Goal: Transaction & Acquisition: Download file/media

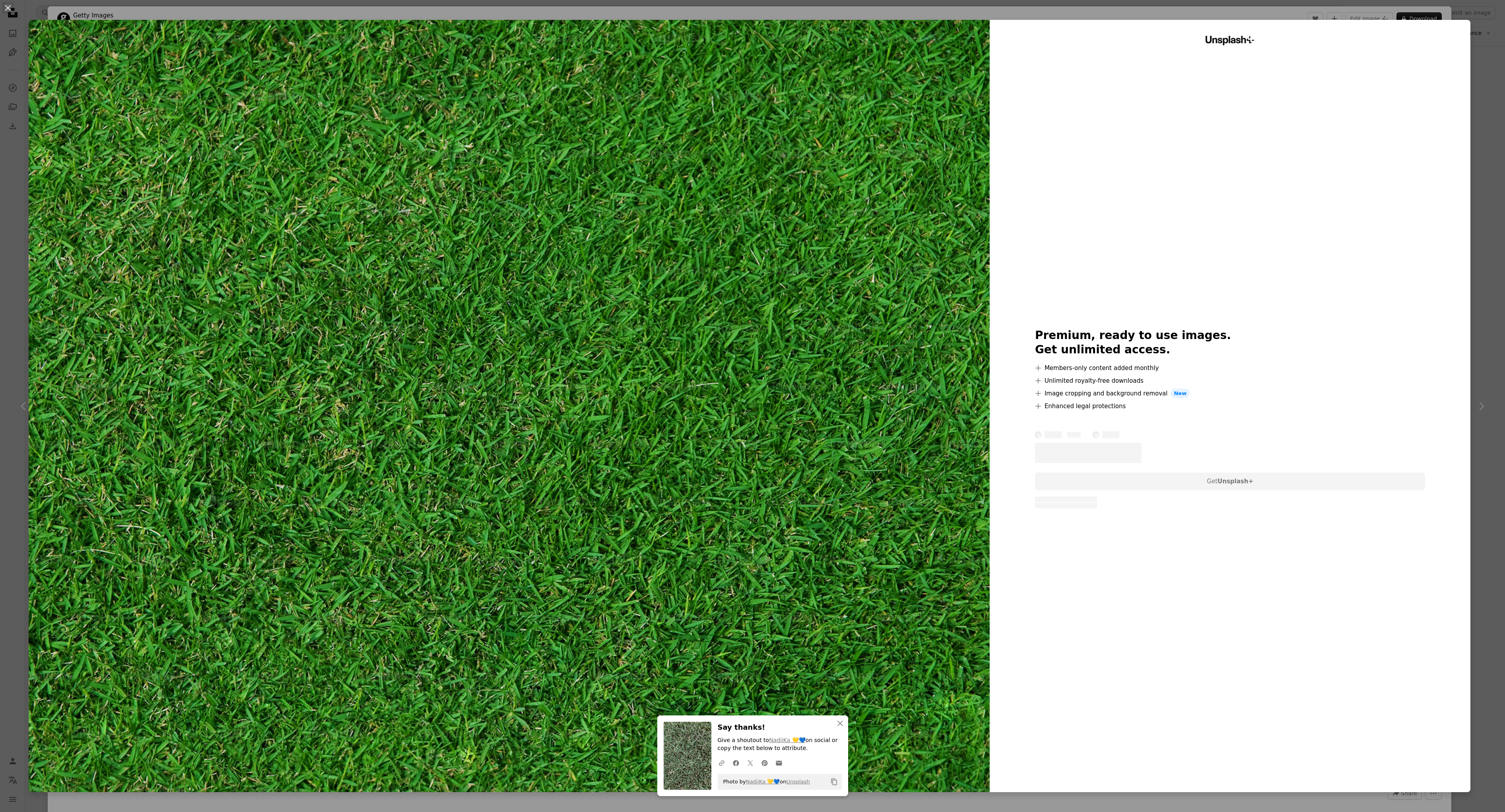
scroll to position [2265, 0]
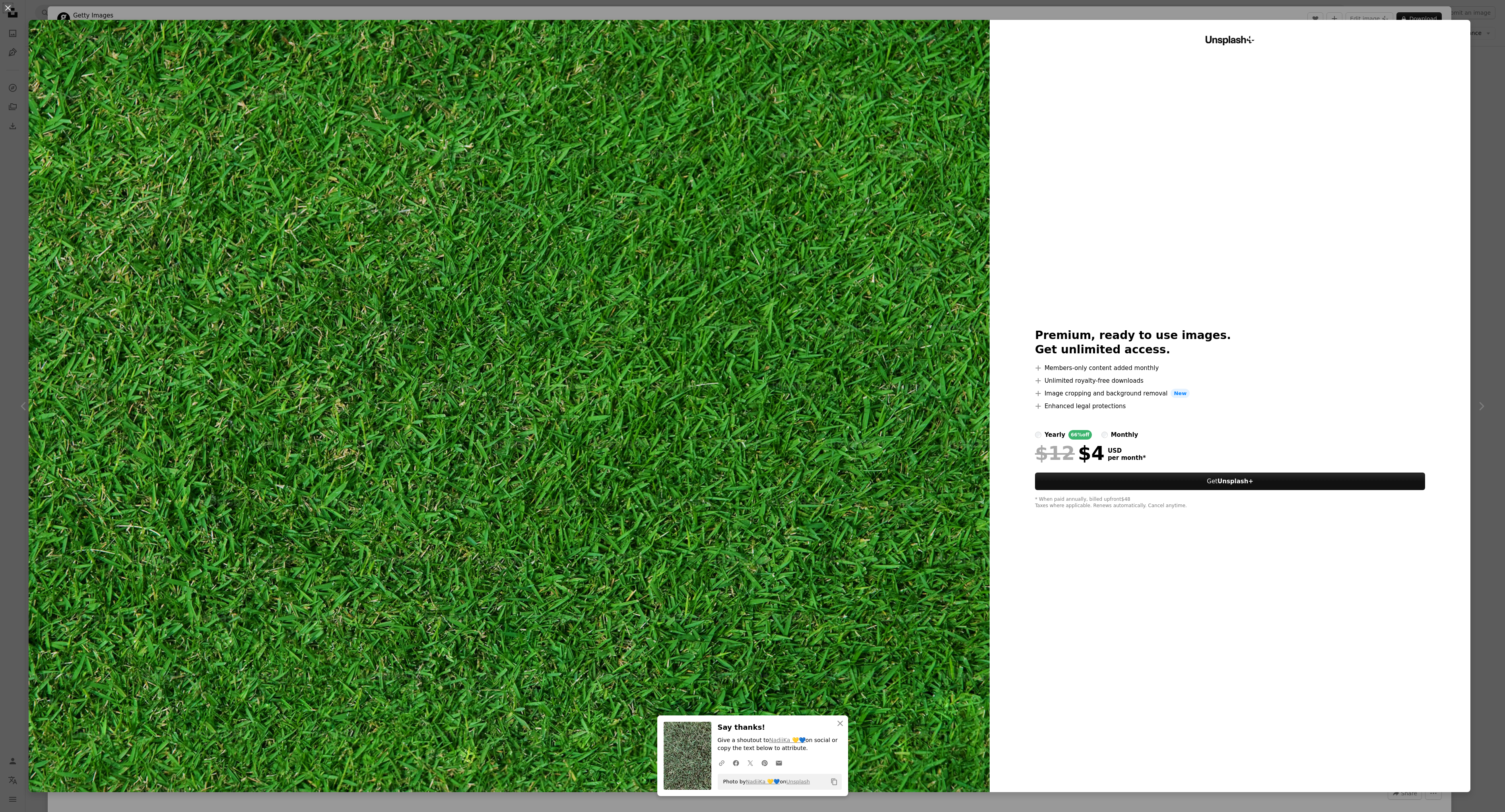
click at [1289, 18] on div "An X shape An X shape Close Say thanks! Give a shoutout to NadiiKa 💛💙 on social…" at bounding box center [752, 406] width 1505 height 812
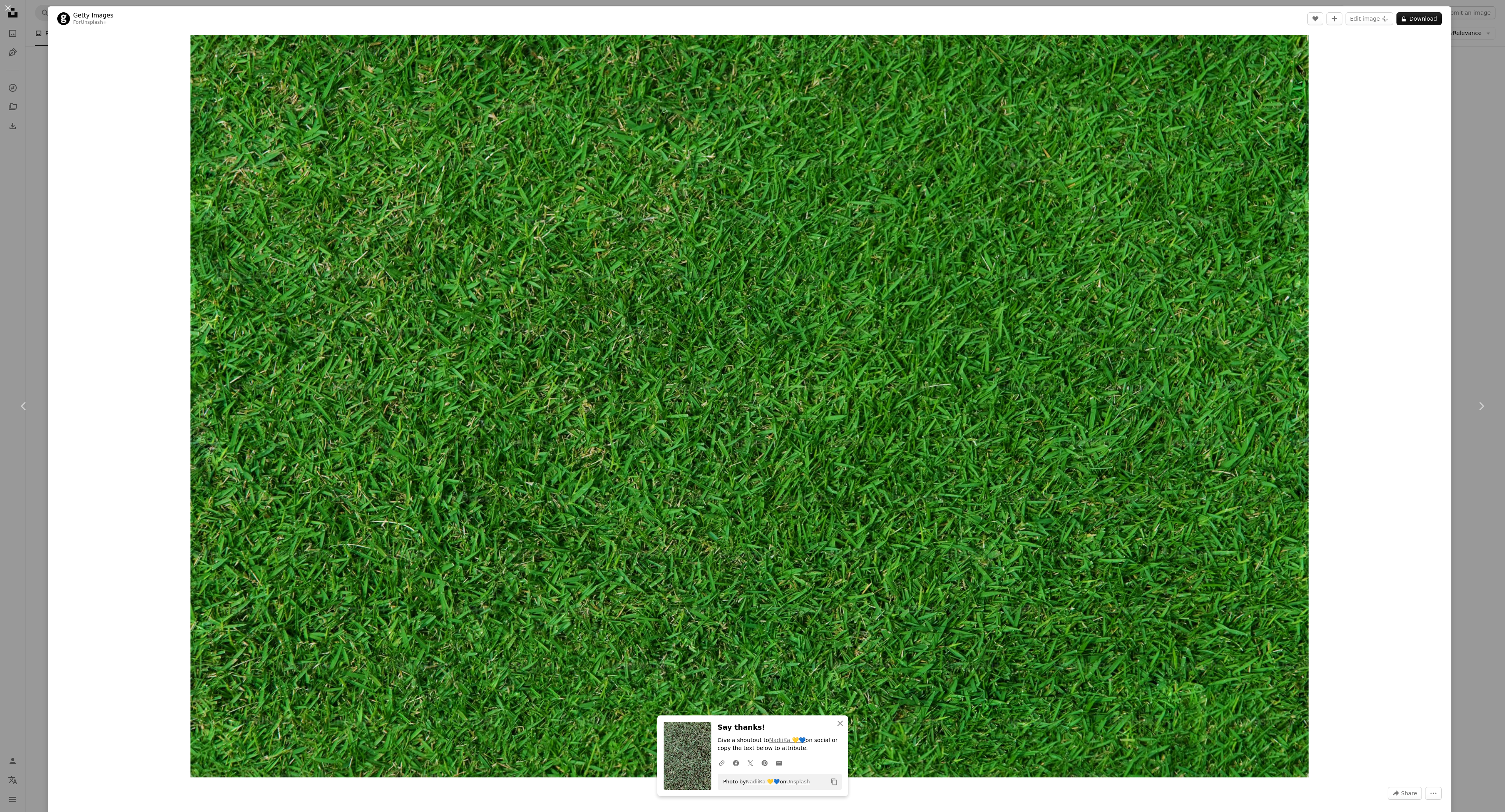
click at [694, 4] on div "An X shape Chevron left Chevron right An X shape Close Say thanks! Give a shout…" at bounding box center [752, 406] width 1505 height 812
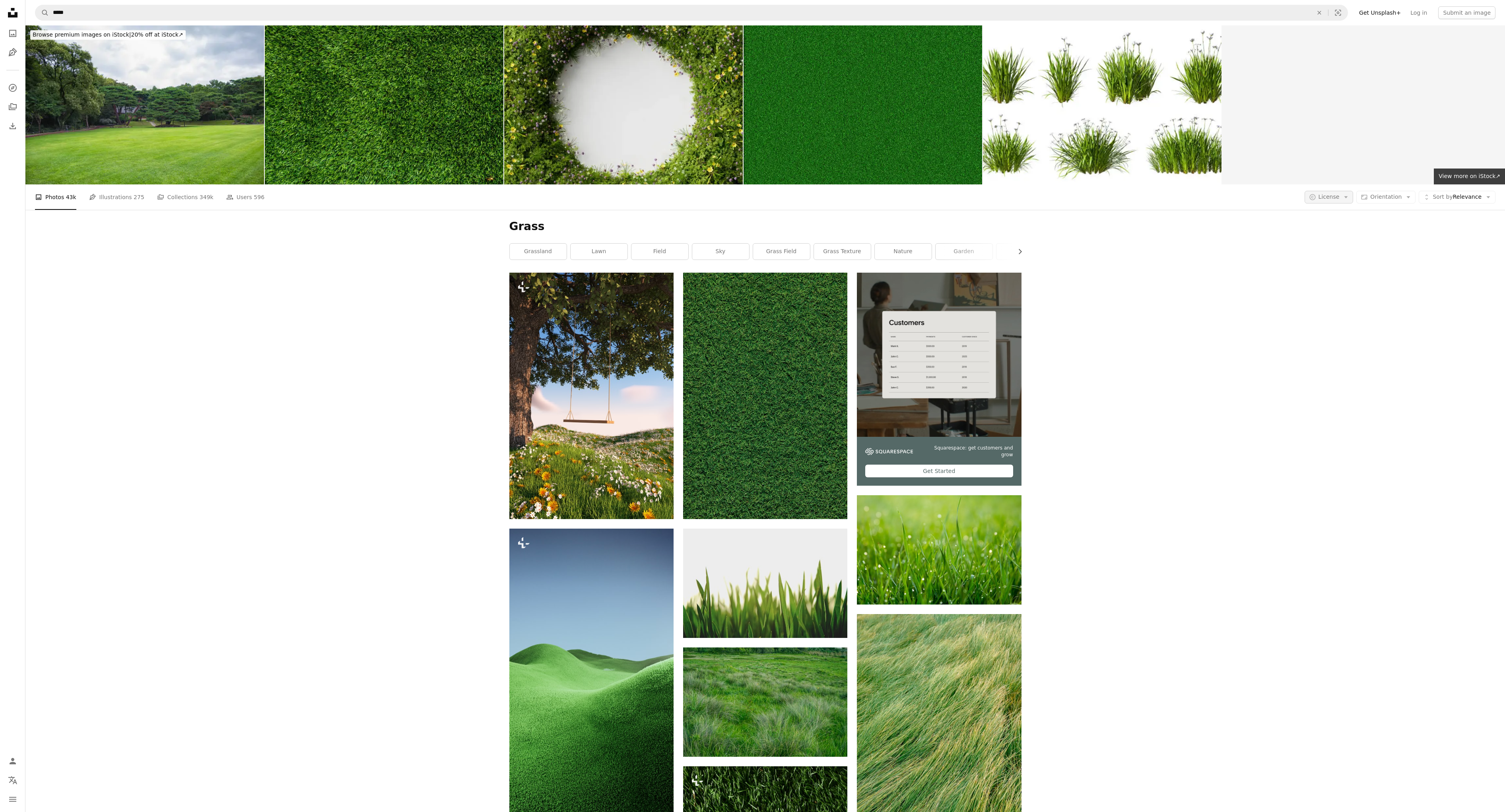
click at [1348, 193] on button "A copyright icon © License Arrow down" at bounding box center [1329, 197] width 49 height 13
click at [1347, 260] on span "Free" at bounding box center [1355, 261] width 48 height 8
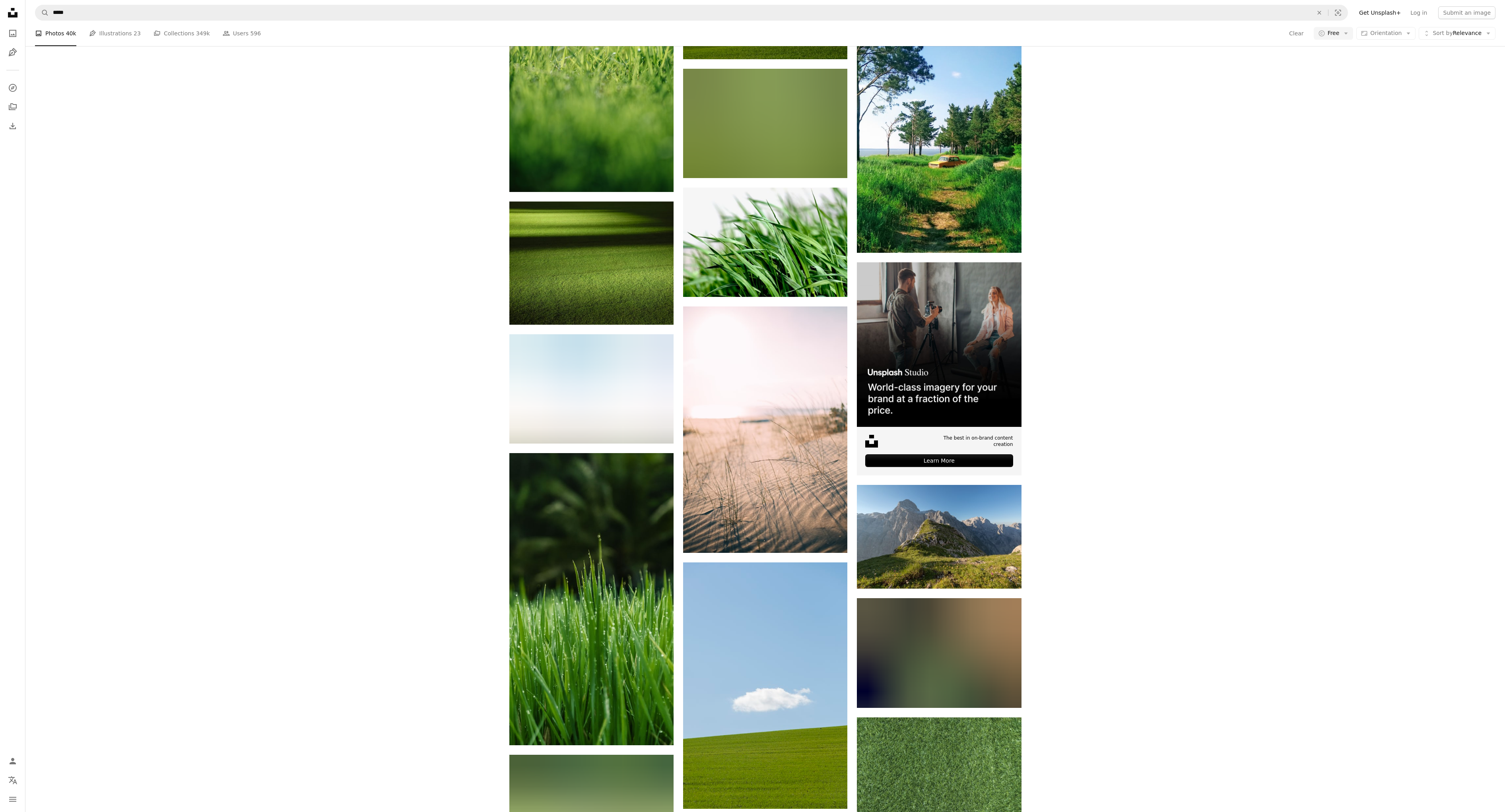
scroll to position [3566, 0]
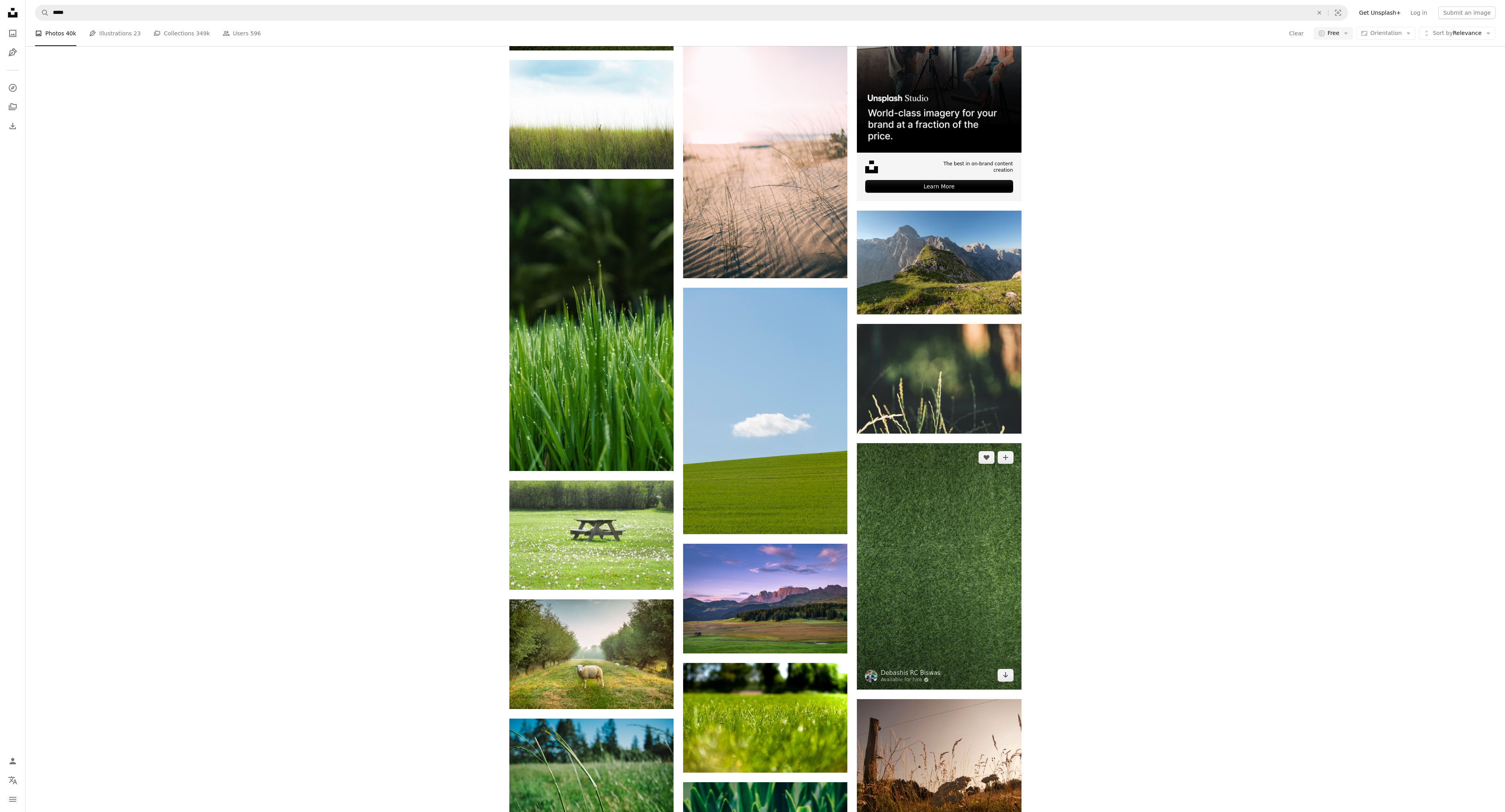
click at [924, 554] on img at bounding box center [939, 567] width 164 height 247
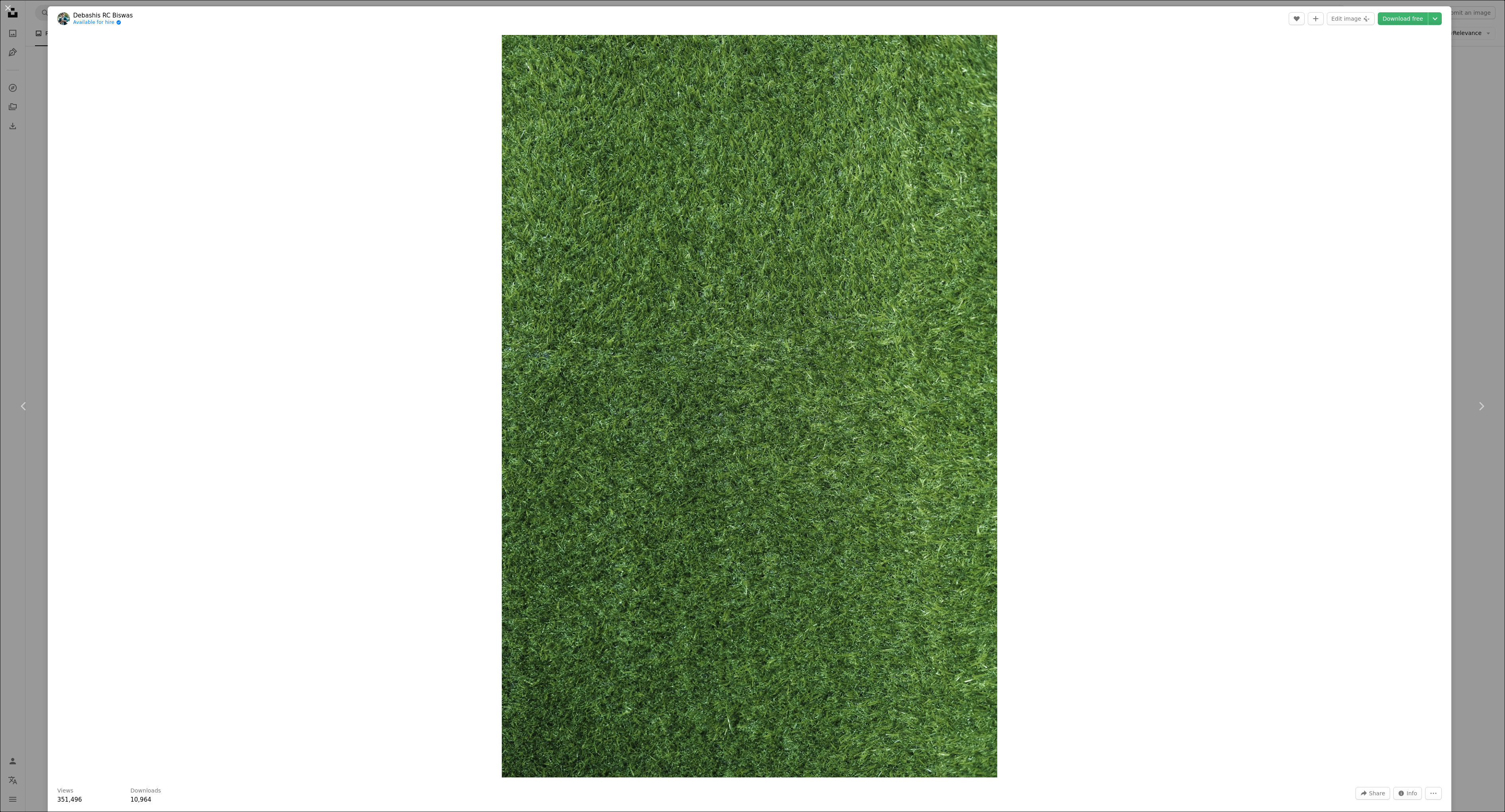
click at [1472, 95] on div "An X shape Chevron left Chevron right [PERSON_NAME] [PERSON_NAME] Available for…" at bounding box center [752, 406] width 1505 height 812
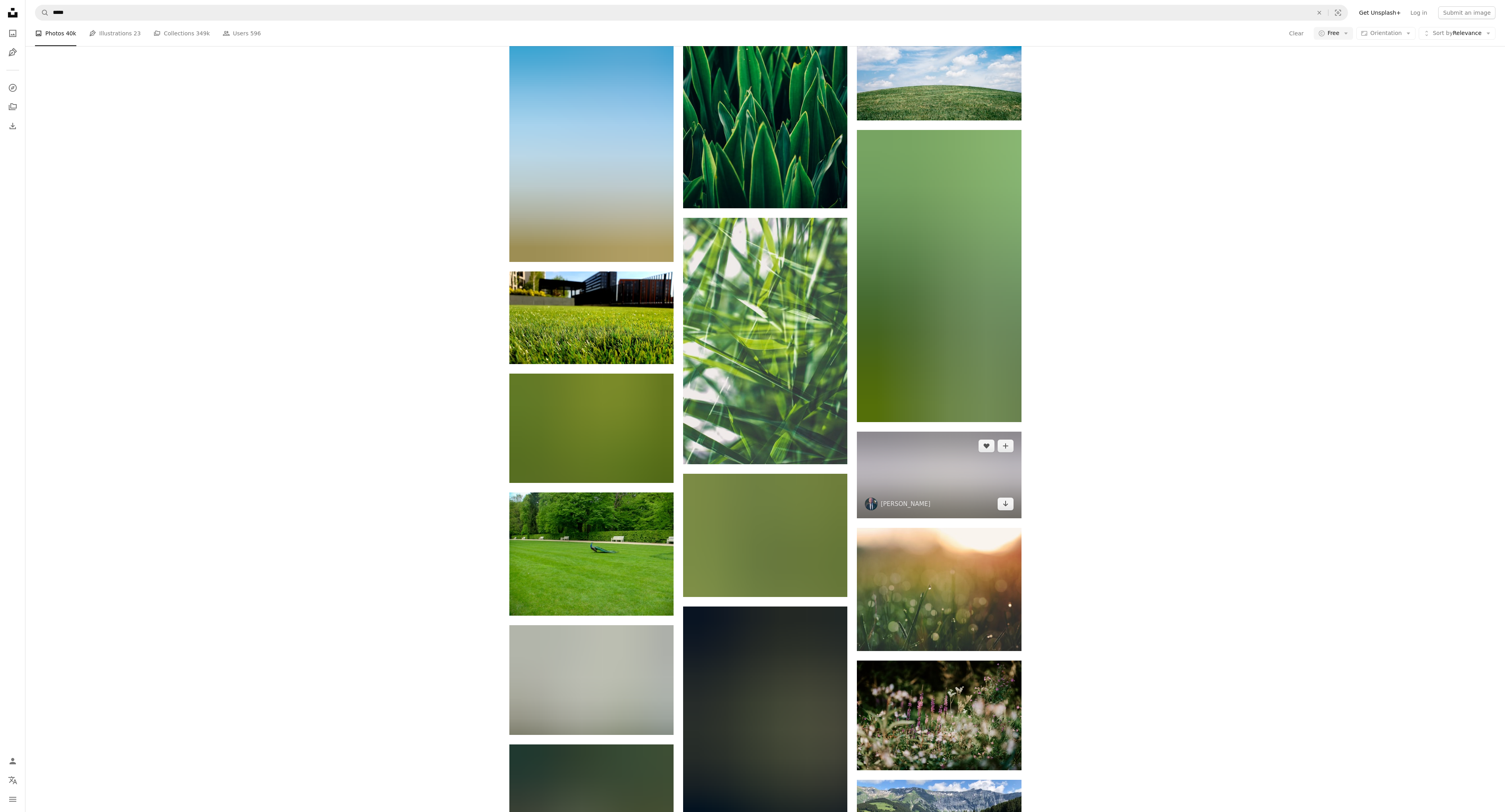
scroll to position [4389, 0]
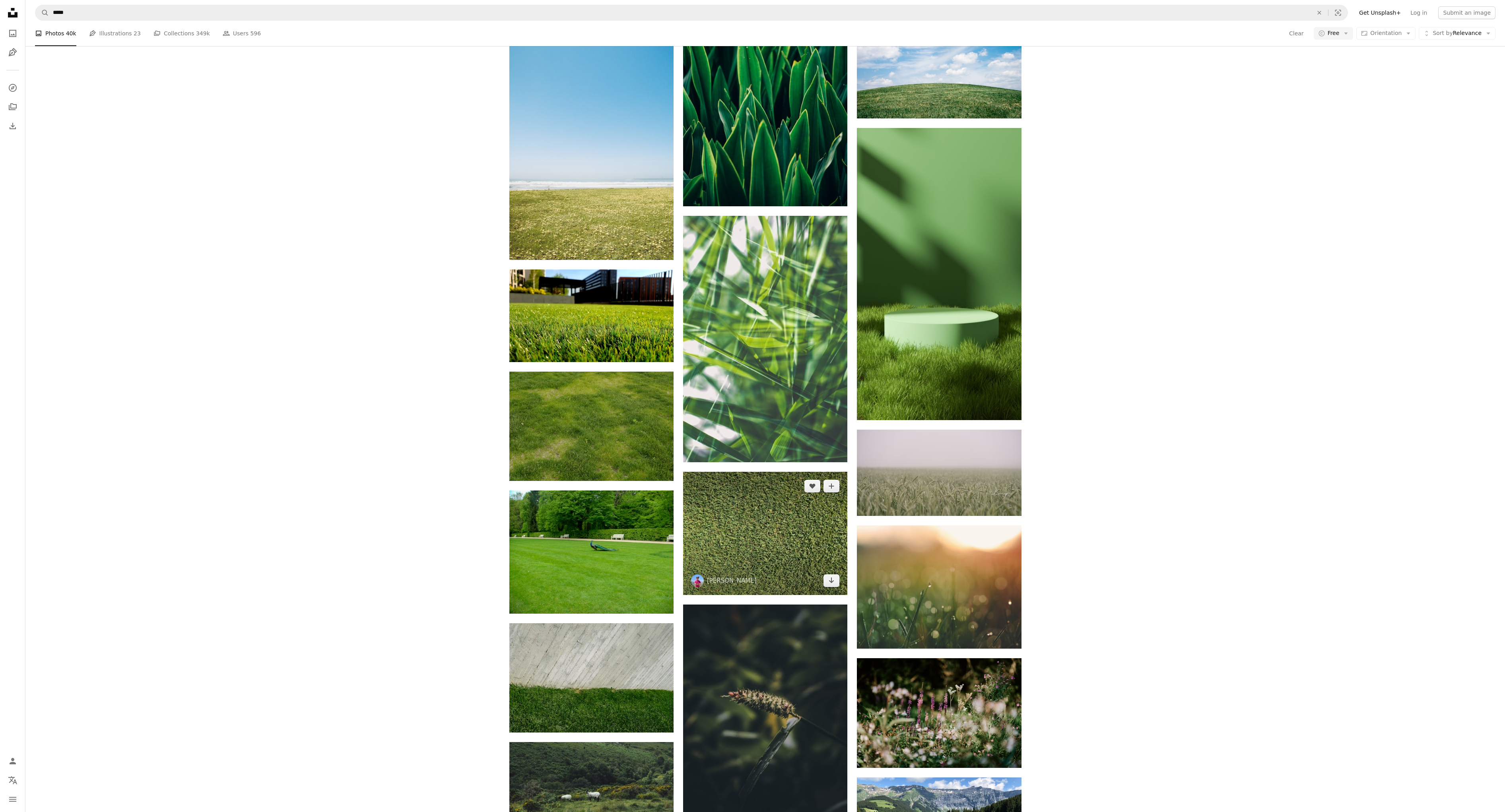
click at [790, 549] on img at bounding box center [765, 533] width 164 height 123
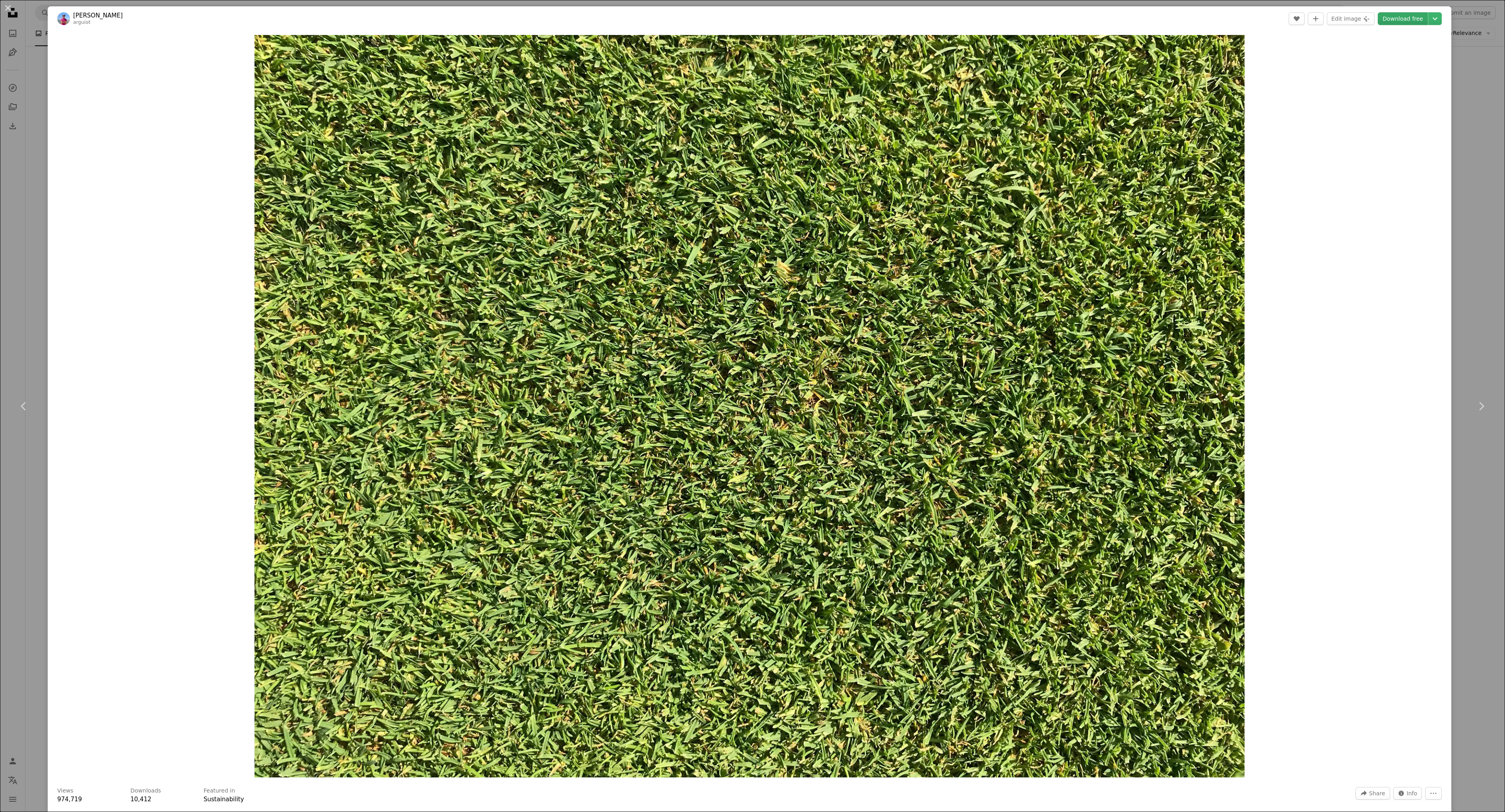
click at [1413, 25] on link "Download free" at bounding box center [1403, 19] width 50 height 13
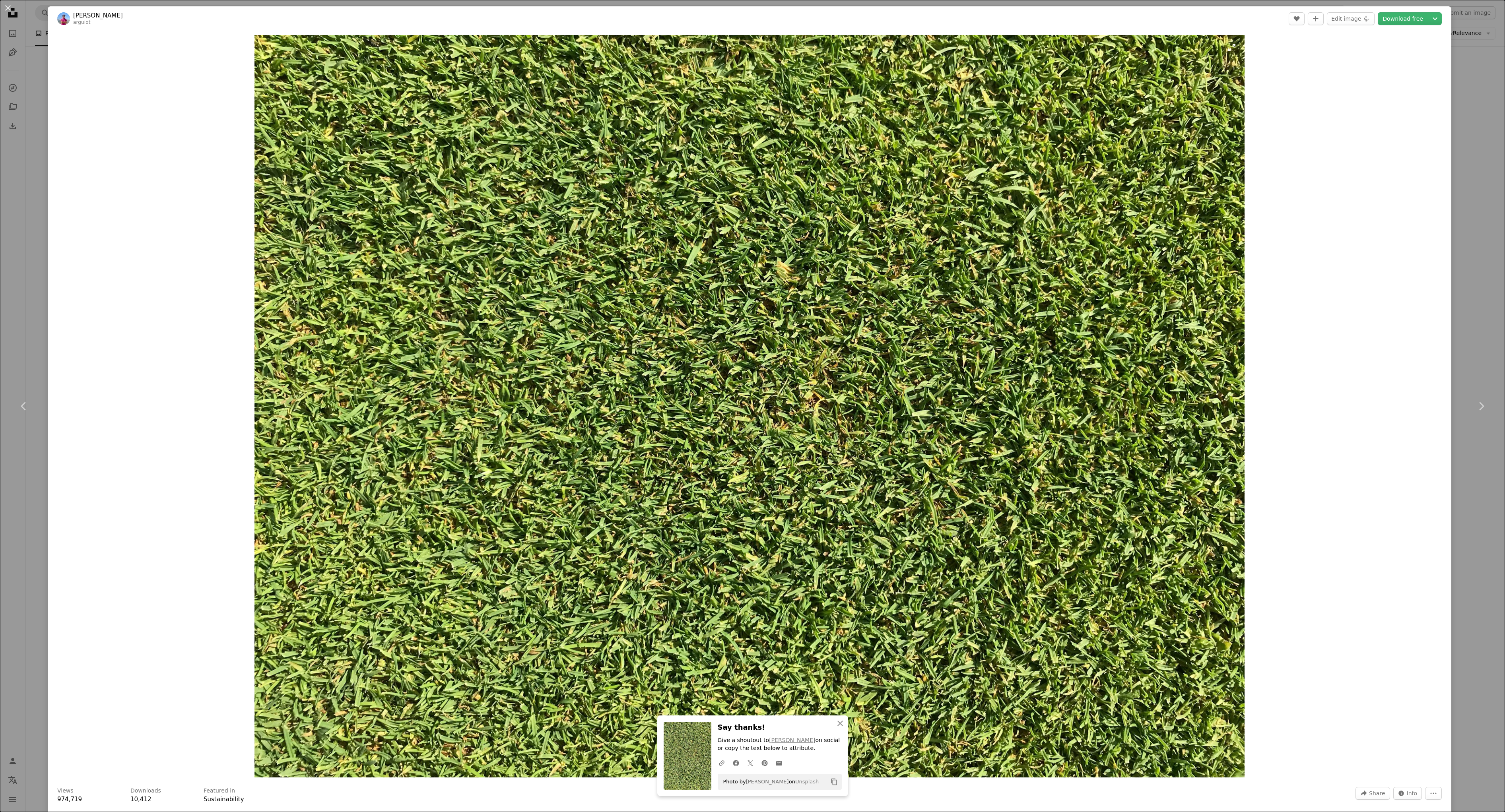
click at [979, 455] on img "Zoom in on this image" at bounding box center [750, 406] width 990 height 742
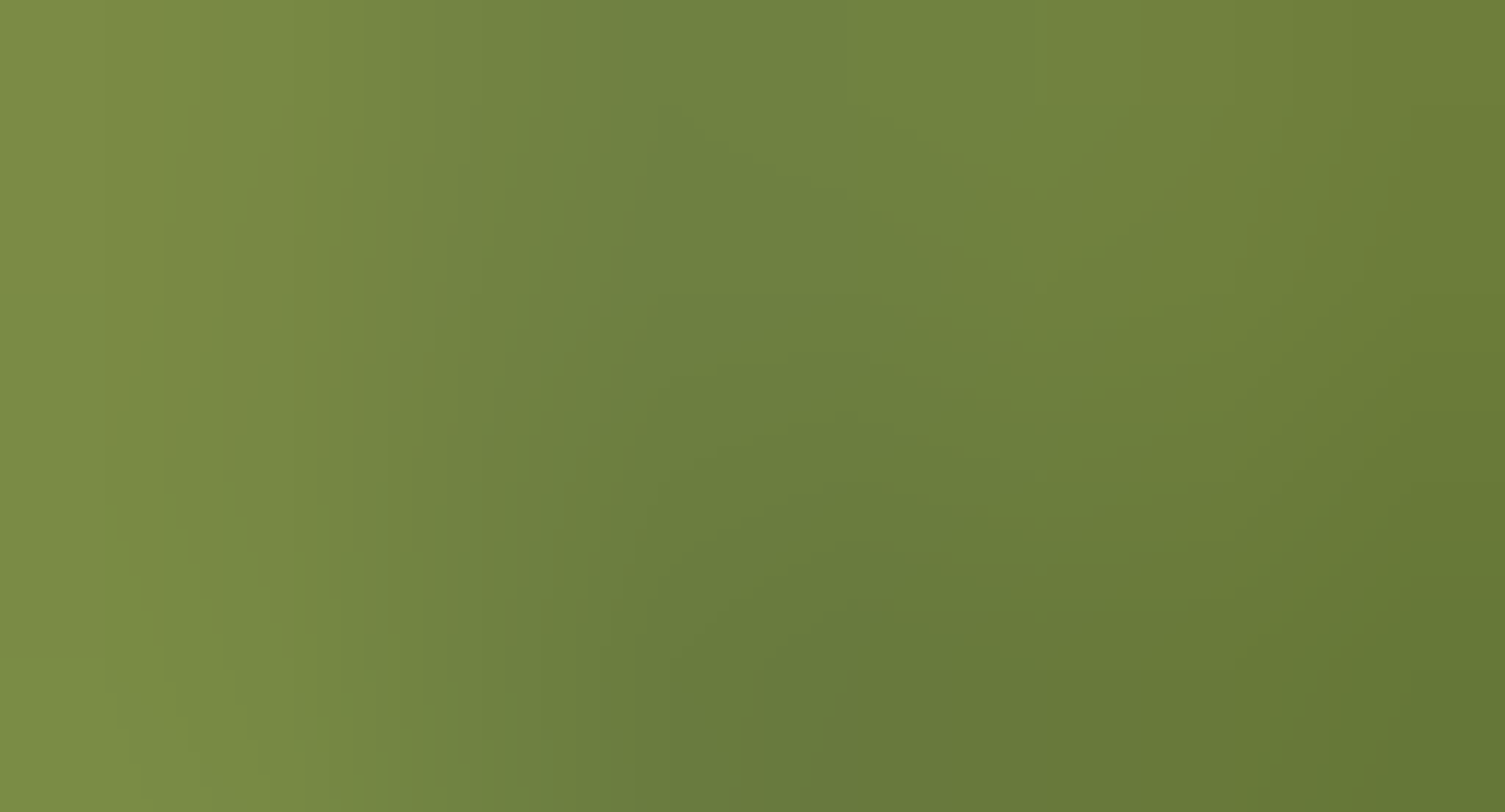
scroll to position [158, 0]
